Goal: Information Seeking & Learning: Learn about a topic

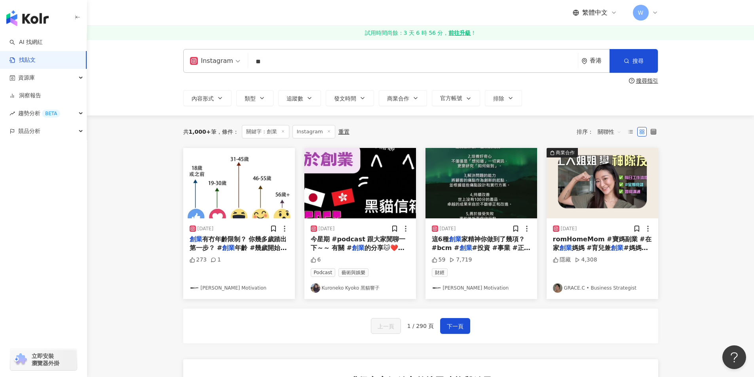
drag, startPoint x: 284, startPoint y: 53, endPoint x: 242, endPoint y: 49, distance: 42.9
click at [242, 49] on div "Instagram 創業 ** 香港 搜尋" at bounding box center [420, 61] width 475 height 24
type input "**"
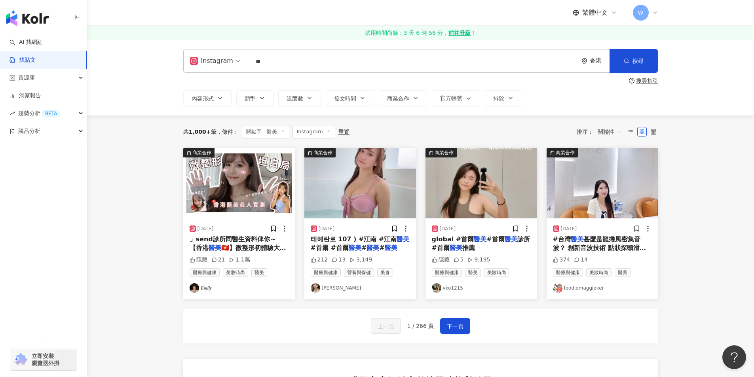
click at [258, 242] on span "」send診所同醫生資料俾你～ 【香港" at bounding box center [232, 243] width 87 height 16
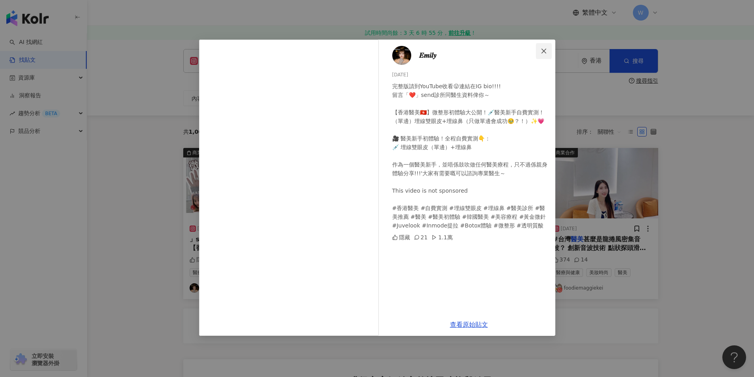
click at [542, 51] on icon "close" at bounding box center [543, 51] width 6 height 6
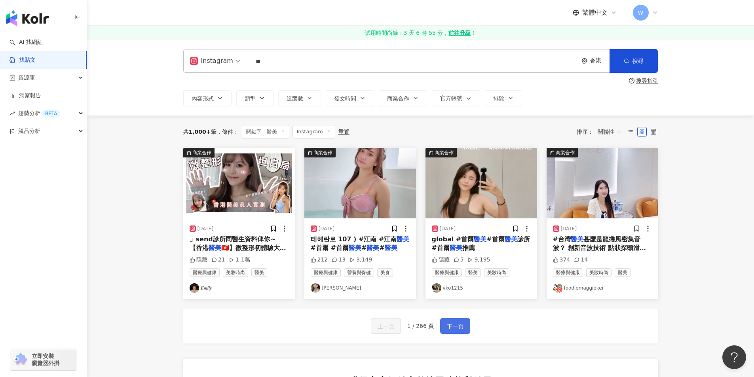
click at [445, 323] on button "下一頁" at bounding box center [455, 326] width 30 height 16
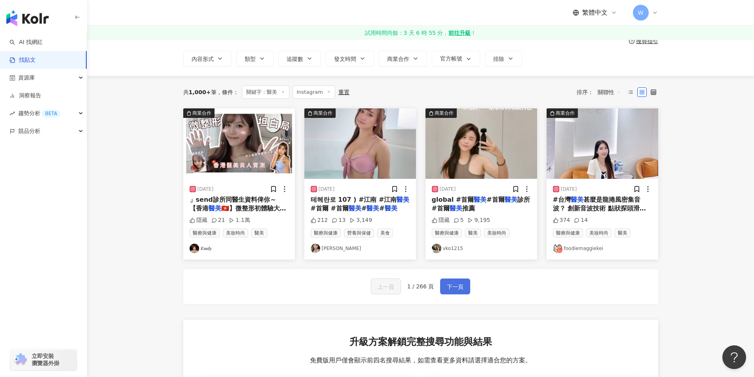
click at [461, 292] on span "下一頁" at bounding box center [455, 286] width 17 height 9
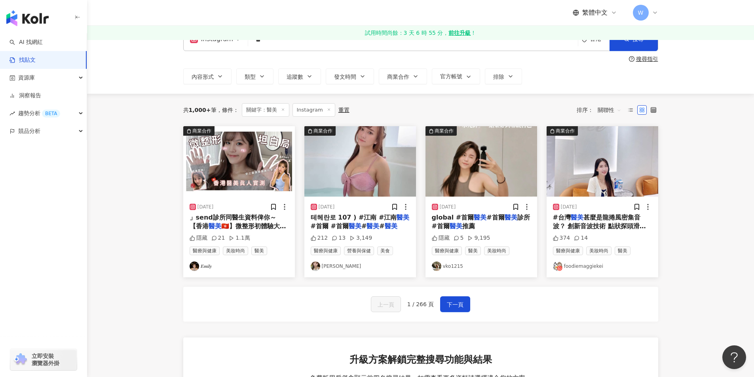
scroll to position [0, 0]
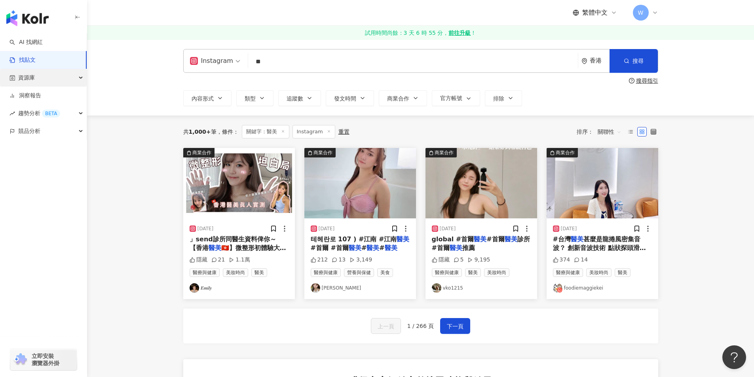
click at [18, 81] on span "資源庫" at bounding box center [26, 78] width 17 height 18
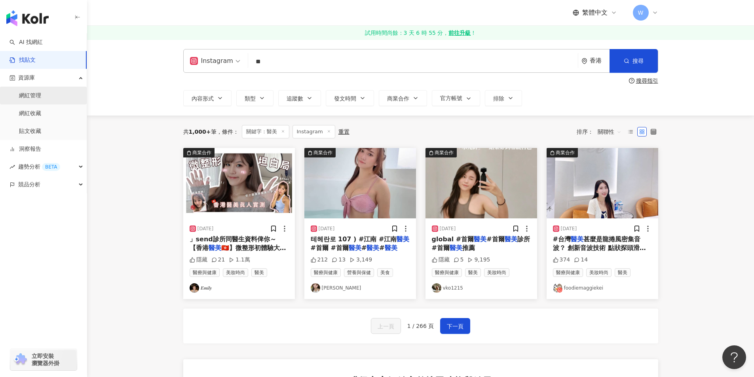
click at [34, 100] on link "網紅管理" at bounding box center [30, 96] width 22 height 8
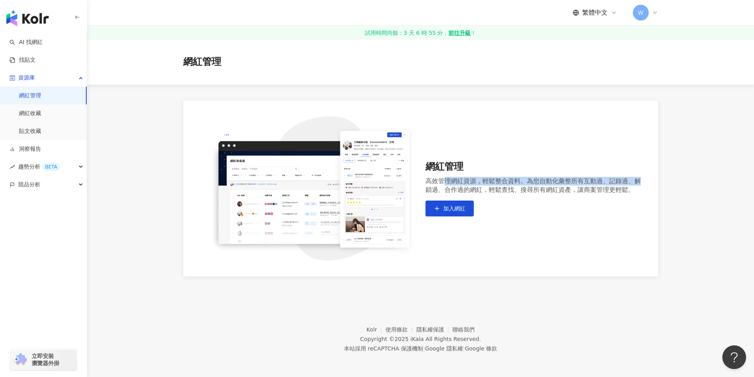
drag, startPoint x: 443, startPoint y: 183, endPoint x: 627, endPoint y: 177, distance: 184.4
click at [646, 177] on div "網紅管理 高效管理網紅資源，輕鬆整合資料。為您自動化彙整所有互動過、記錄過、解鎖過、合作過的網紅，輕鬆查找、搜尋所有網紅資產，讓商案管理更輕鬆。 加入網紅" at bounding box center [420, 188] width 475 height 176
click at [627, 177] on div "高效管理網紅資源，輕鬆整合資料。為您自動化彙整所有互動過、記錄過、解鎖過、合作過的網紅，輕鬆查找、搜尋所有網紅資產，讓商案管理更輕鬆。" at bounding box center [533, 185] width 217 height 17
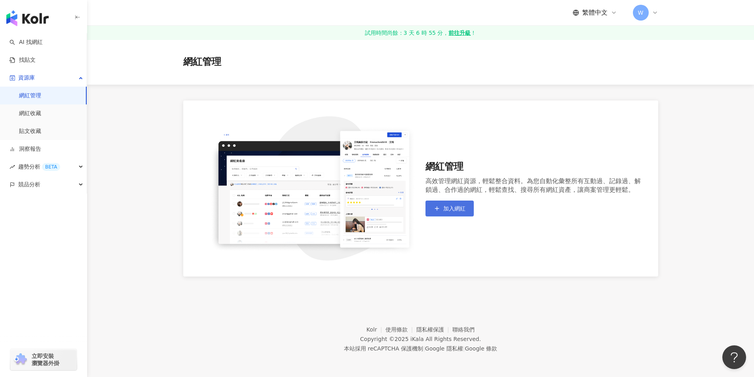
click at [445, 205] on button "加入網紅" at bounding box center [449, 209] width 48 height 16
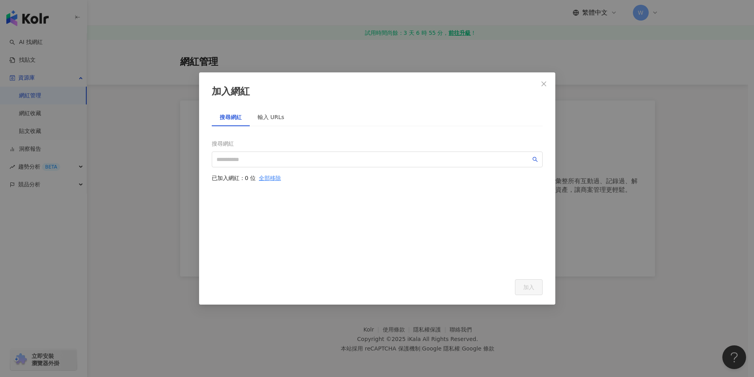
click at [236, 168] on div "搜尋網紅 已加入網紅：0 位 全部移除" at bounding box center [377, 203] width 331 height 134
click at [550, 85] on span "Close" at bounding box center [544, 84] width 16 height 6
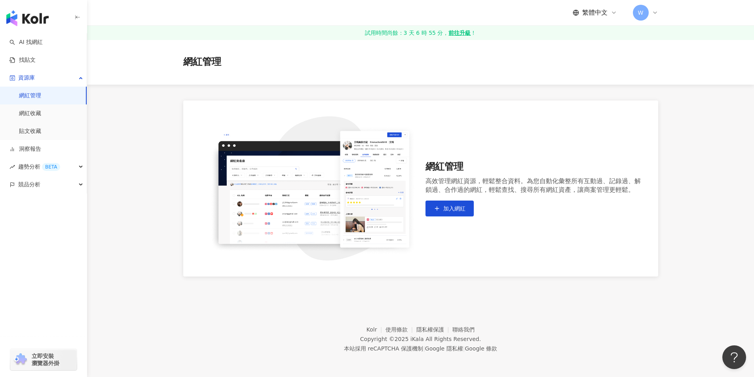
scroll to position [36, 0]
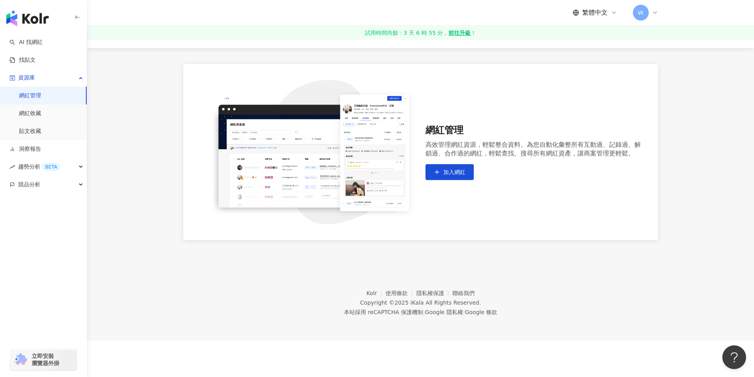
click at [244, 140] on img at bounding box center [307, 152] width 217 height 144
click at [41, 110] on link "網紅收藏" at bounding box center [30, 114] width 22 height 8
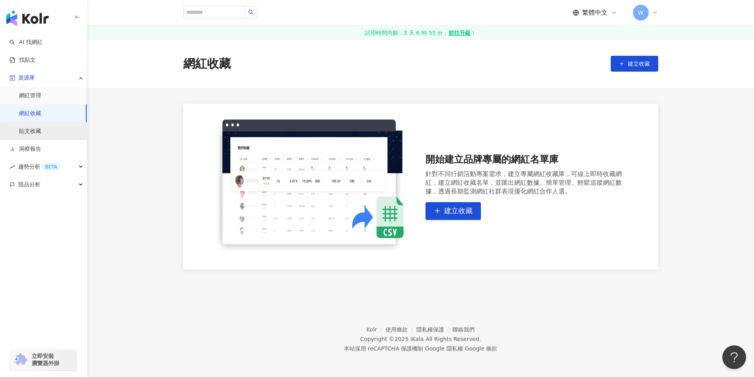
click at [28, 134] on link "貼文收藏" at bounding box center [30, 131] width 22 height 8
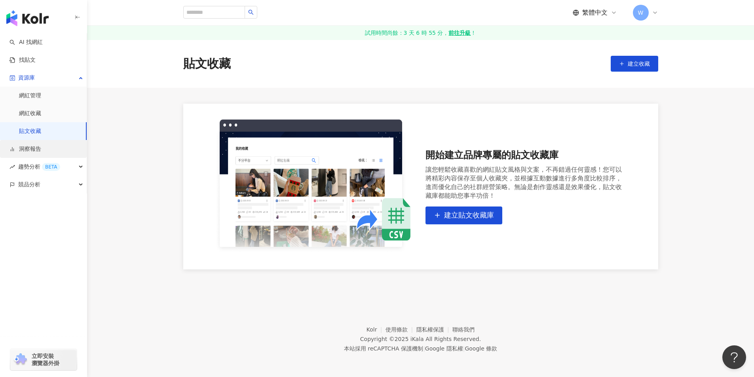
click at [36, 153] on link "洞察報告" at bounding box center [25, 149] width 32 height 8
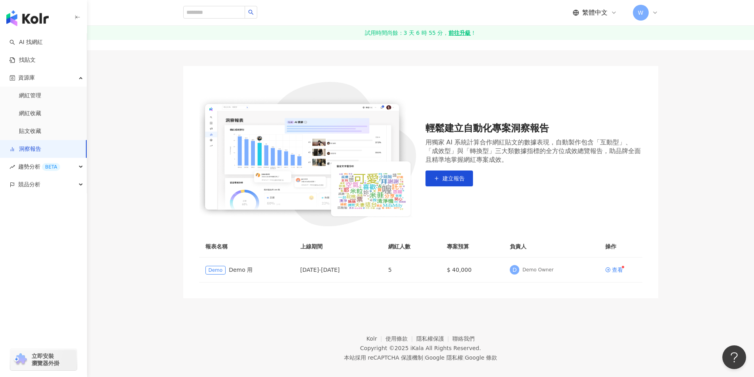
scroll to position [47, 0]
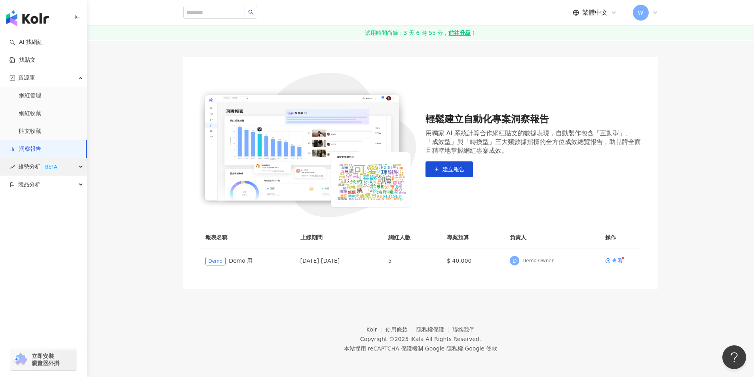
click at [27, 170] on span "趨勢分析 BETA" at bounding box center [39, 167] width 42 height 18
click at [51, 189] on link "Hashtag 排行" at bounding box center [37, 185] width 36 height 8
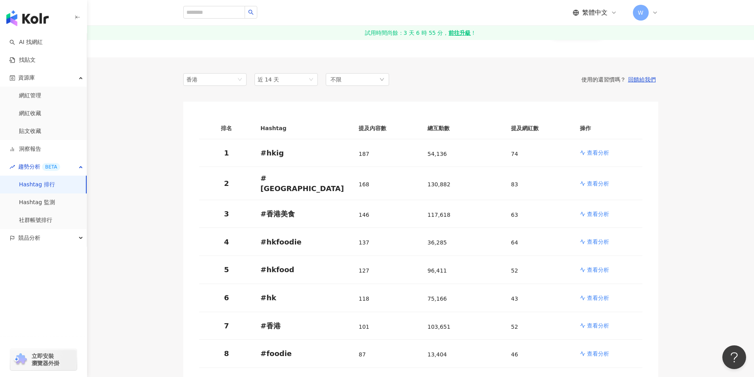
scroll to position [40, 0]
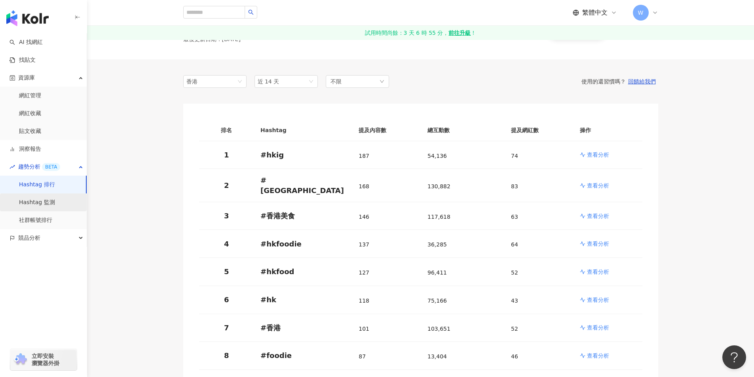
click at [52, 199] on link "Hashtag 監測" at bounding box center [37, 203] width 36 height 8
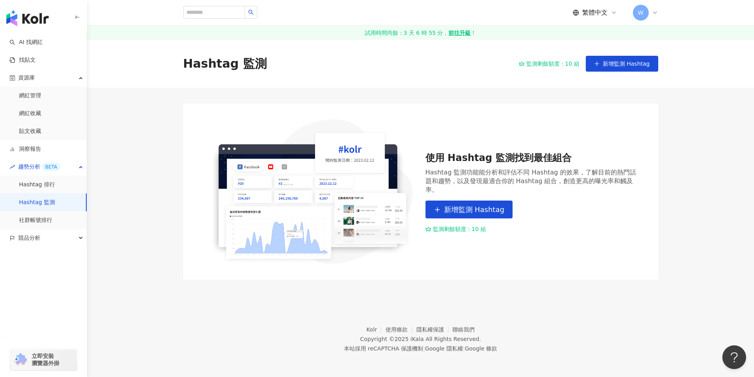
scroll to position [36, 0]
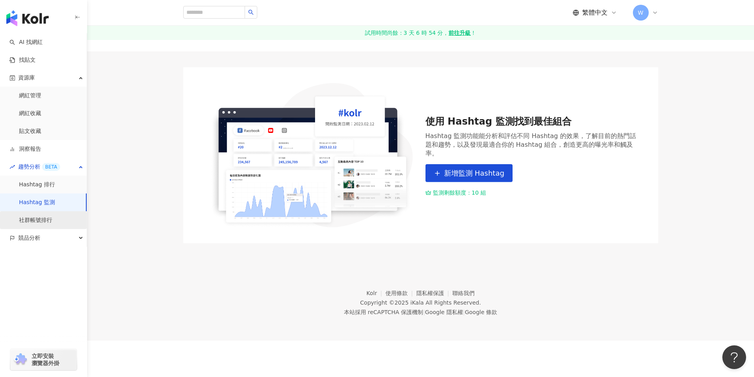
click at [51, 224] on link "社群帳號排行" at bounding box center [35, 220] width 33 height 8
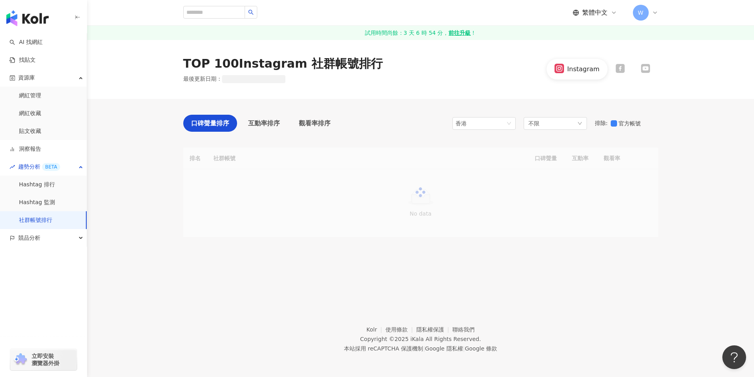
click at [46, 238] on div "競品分析" at bounding box center [43, 238] width 87 height 18
